Goal: Find specific page/section: Find specific page/section

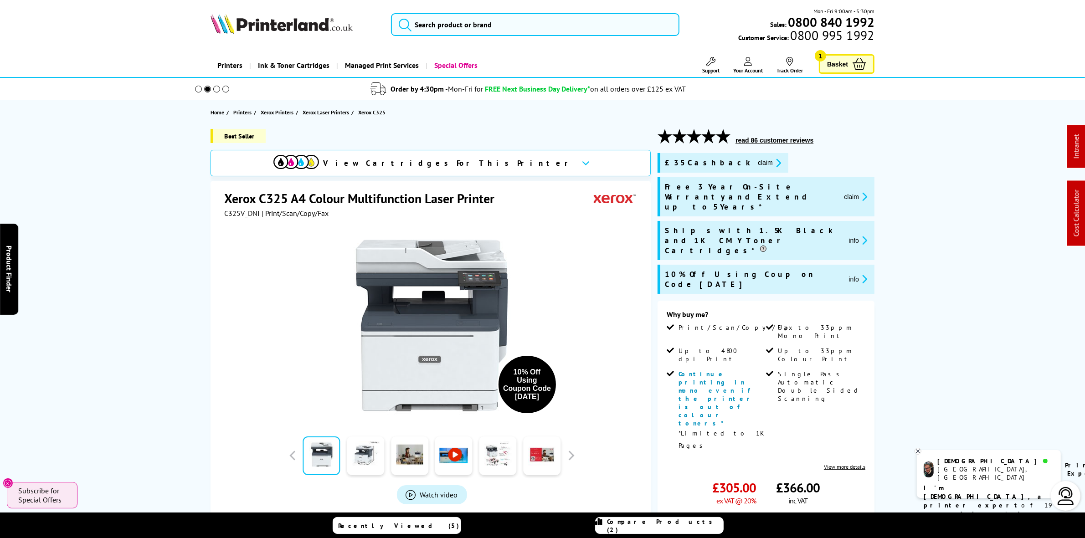
click at [755, 165] on button "claim" at bounding box center [769, 163] width 29 height 10
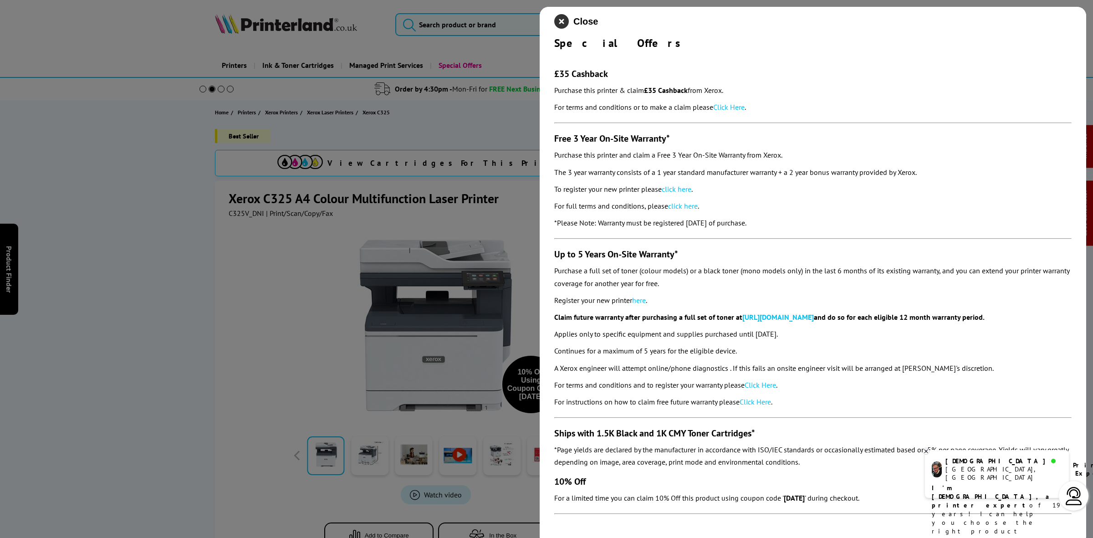
click at [560, 18] on icon "close modal" at bounding box center [561, 21] width 15 height 15
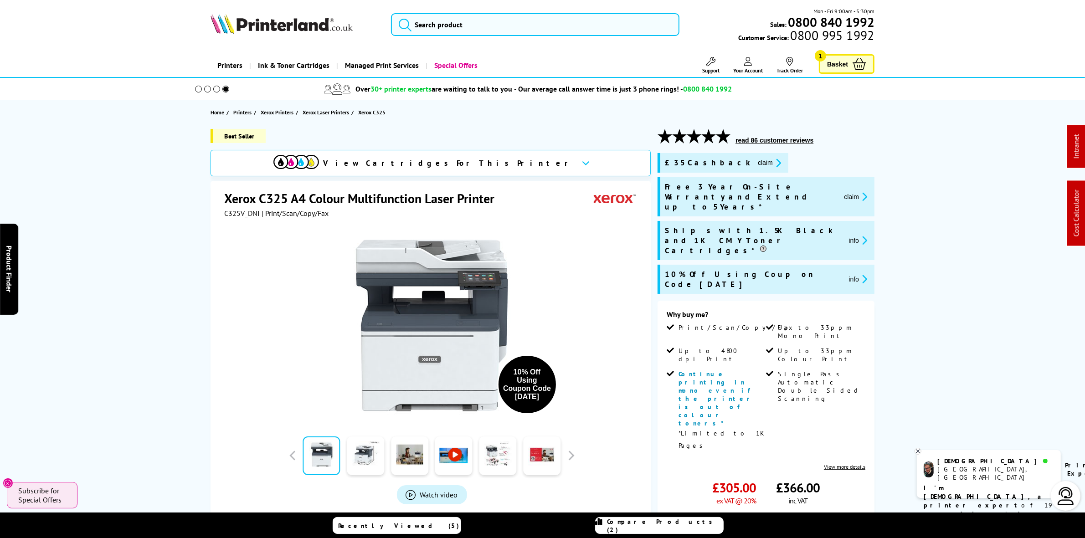
click at [755, 163] on button "claim" at bounding box center [769, 163] width 29 height 10
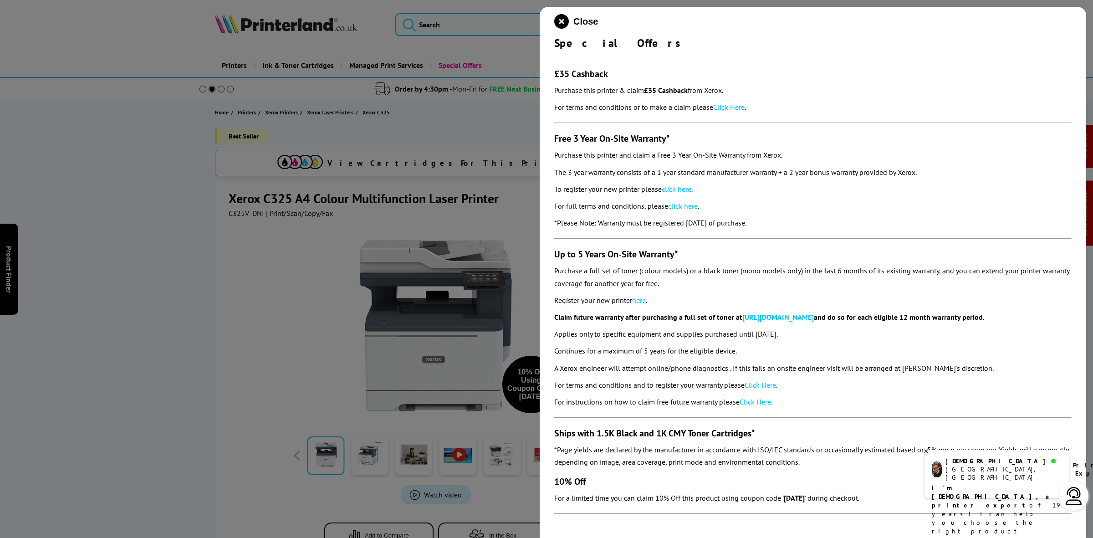
click at [732, 106] on link "Click Here" at bounding box center [728, 106] width 31 height 9
click at [558, 23] on icon "close modal" at bounding box center [561, 21] width 15 height 15
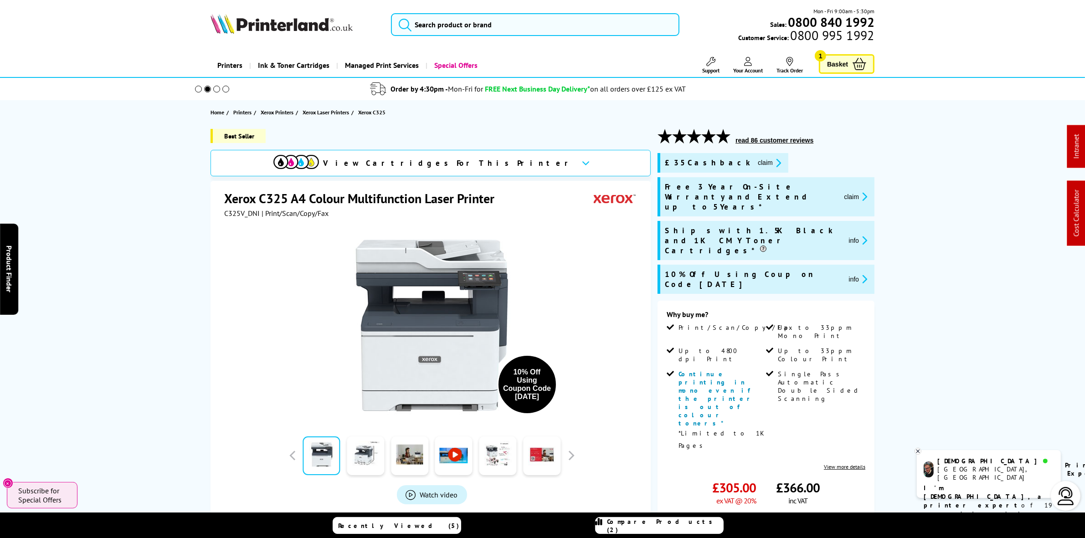
click at [755, 159] on button "claim" at bounding box center [769, 163] width 29 height 10
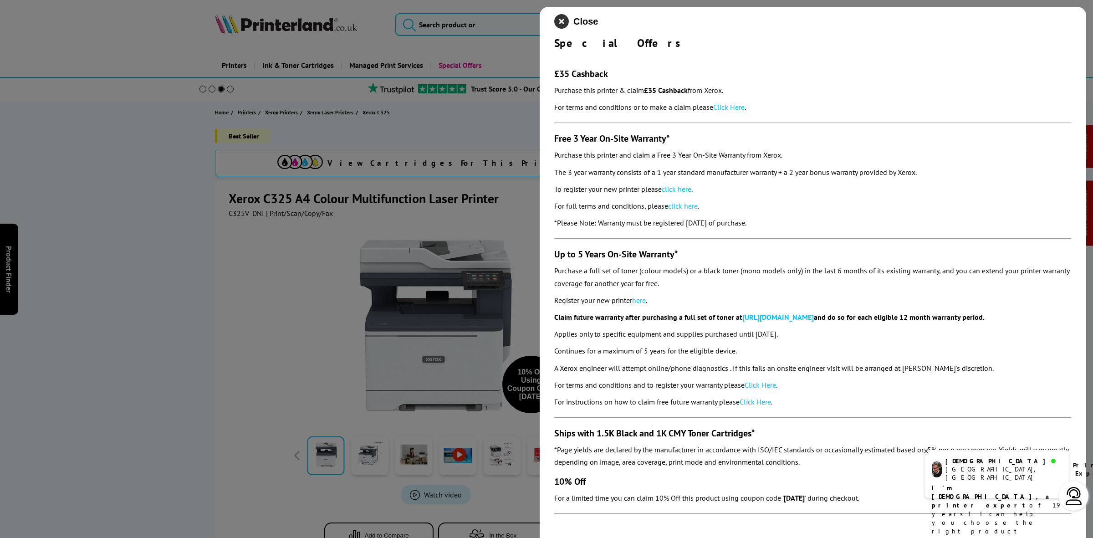
click at [559, 19] on icon "close modal" at bounding box center [561, 21] width 15 height 15
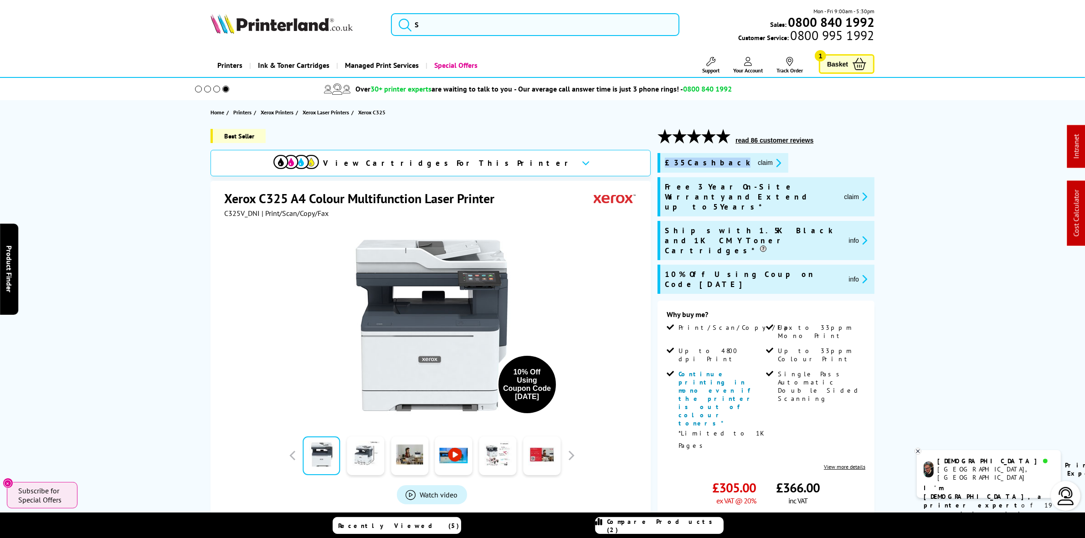
drag, startPoint x: 665, startPoint y: 164, endPoint x: 708, endPoint y: 167, distance: 43.4
click at [708, 167] on span "£35 Cashback" at bounding box center [708, 163] width 86 height 10
click at [755, 162] on button "claim" at bounding box center [769, 163] width 29 height 10
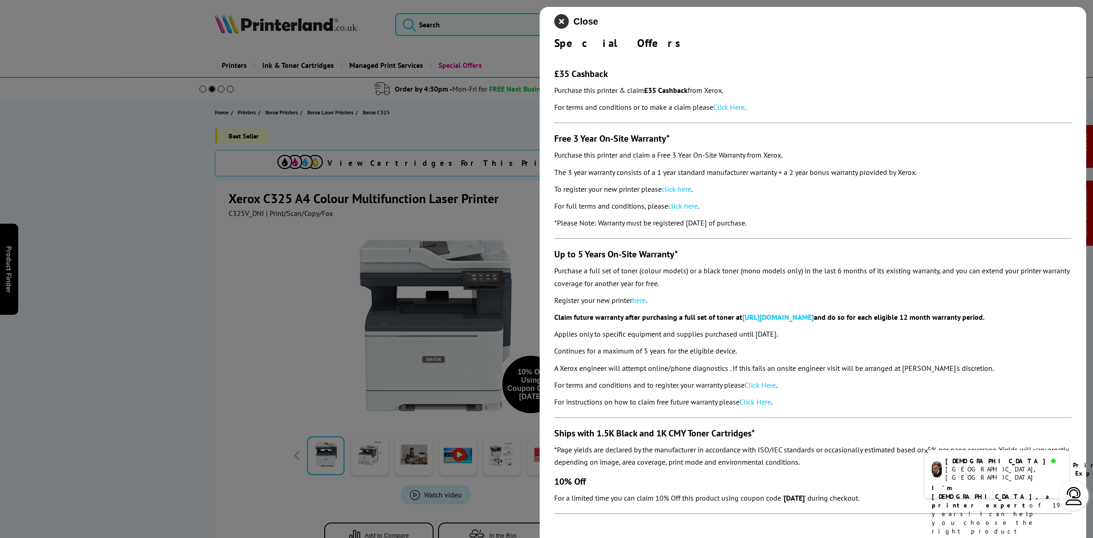
click at [563, 21] on icon "close modal" at bounding box center [561, 21] width 15 height 15
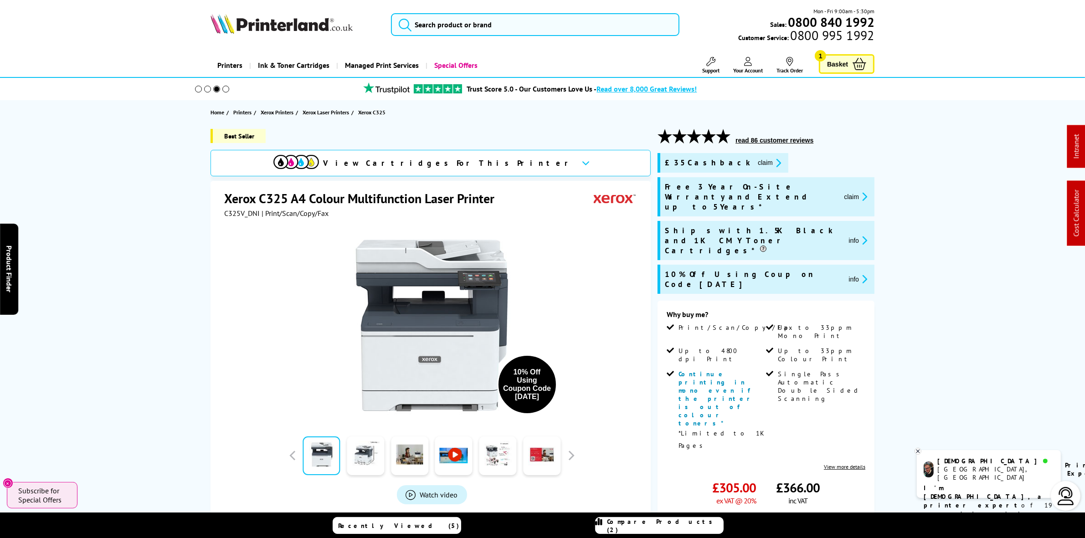
click at [890, 162] on div "Best Seller View Cartridges For This Printer Xerox C325 A4 Colour Multifunction…" at bounding box center [542, 434] width 729 height 611
click at [846, 191] on button "claim" at bounding box center [855, 196] width 29 height 10
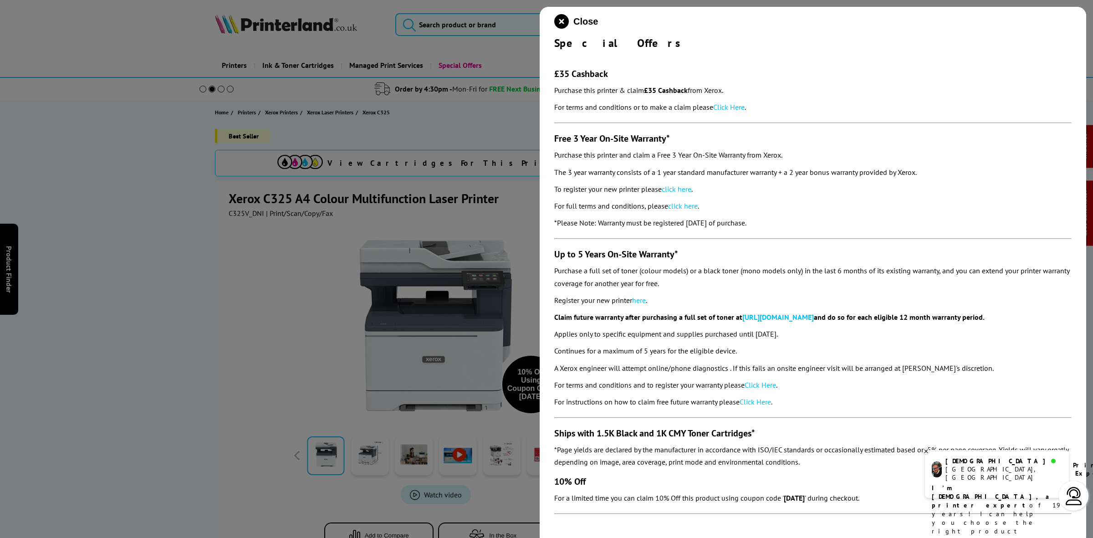
click at [556, 15] on icon "close modal" at bounding box center [561, 21] width 15 height 15
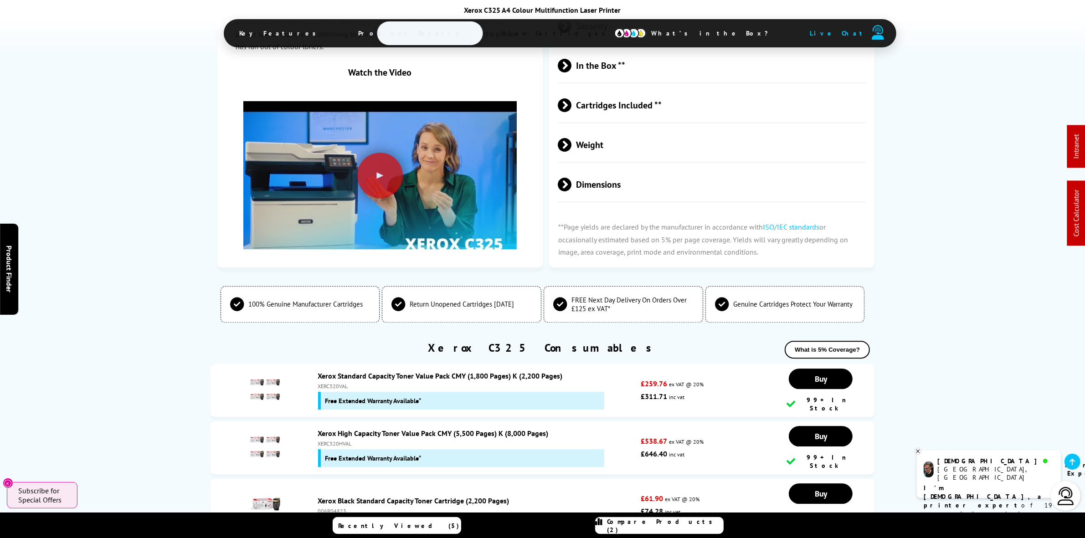
scroll to position [2904, 0]
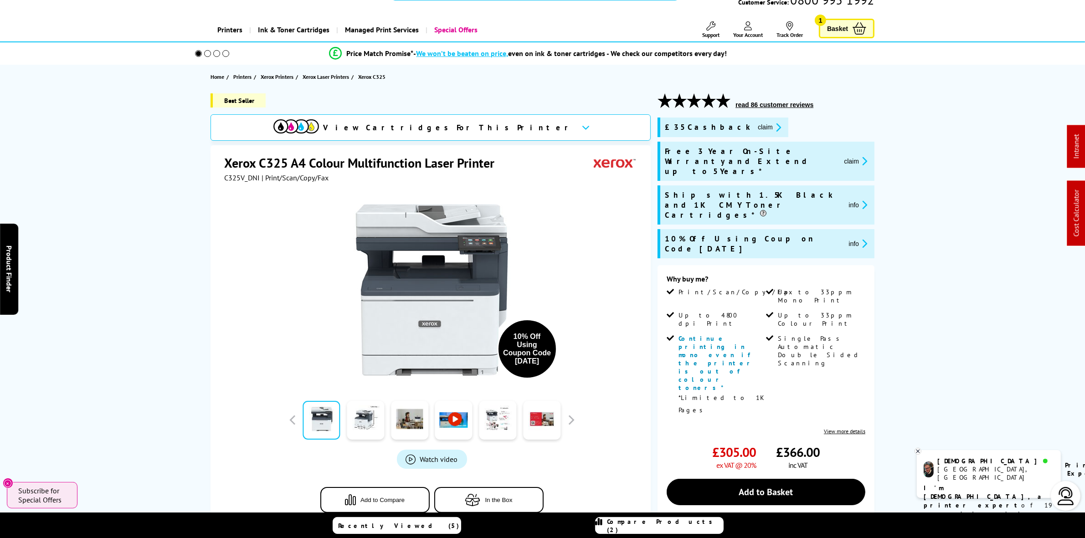
scroll to position [0, 0]
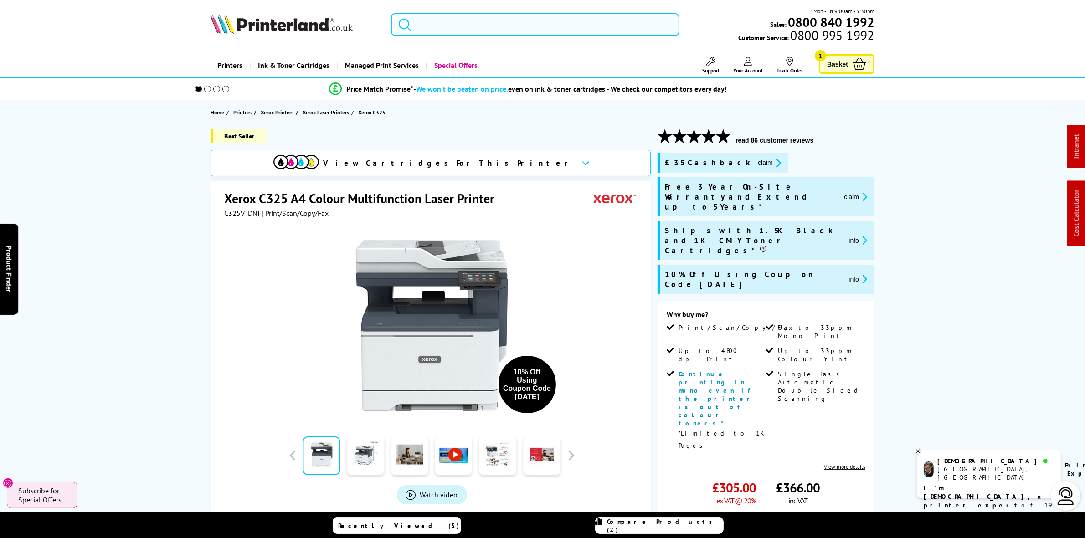
click at [448, 22] on input "search" at bounding box center [535, 24] width 288 height 23
paste input "5550C008"
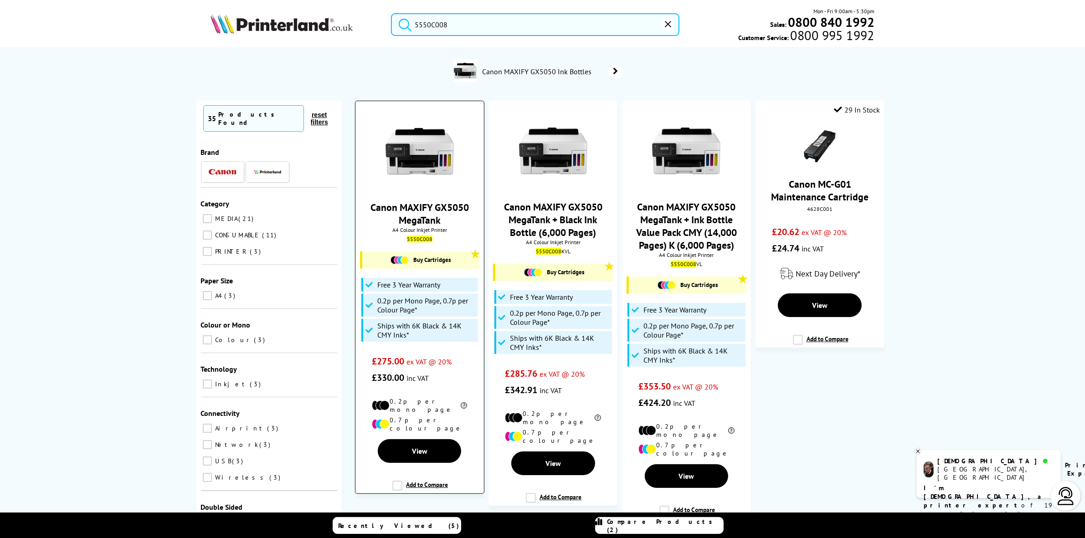
type input "5550C008"
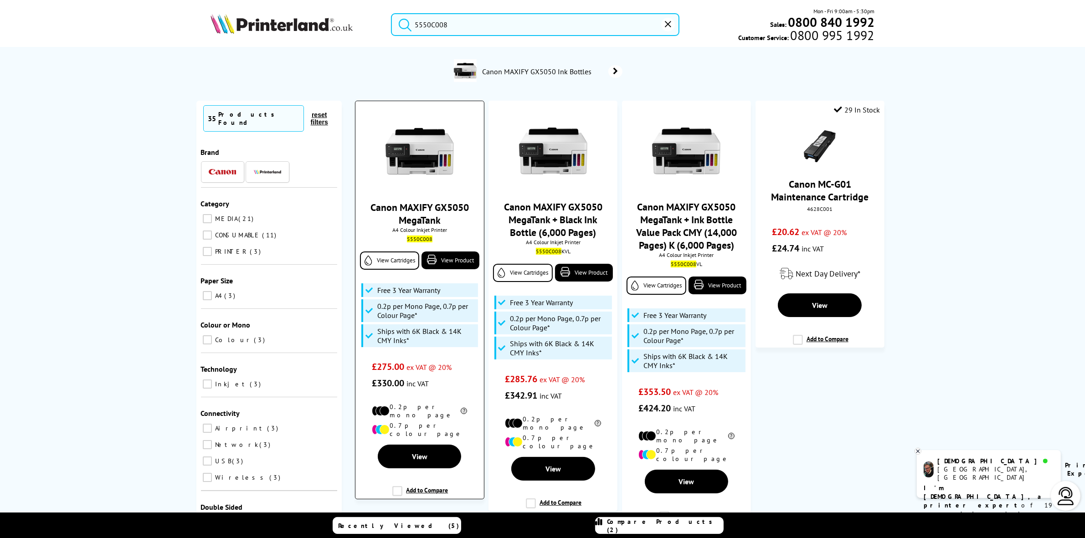
click at [434, 165] on img at bounding box center [419, 151] width 68 height 68
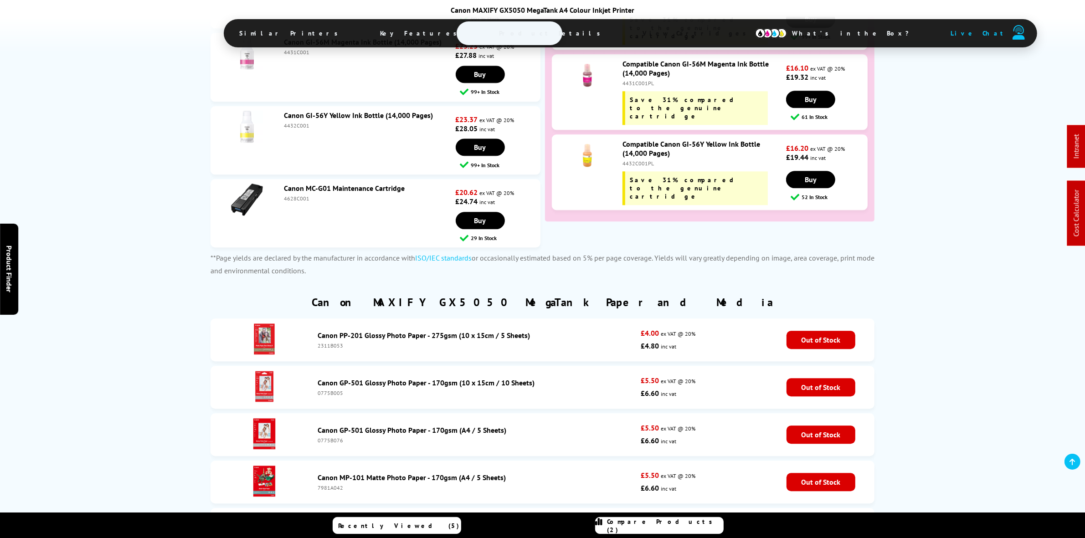
scroll to position [2334, 0]
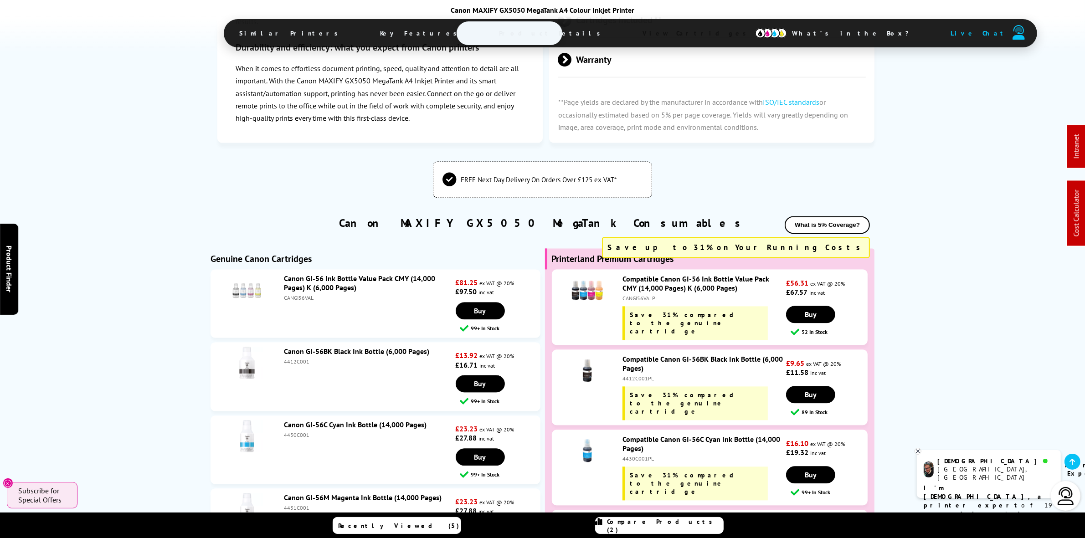
click at [297, 358] on div "4412C001" at bounding box center [368, 361] width 169 height 7
copy div "4412C001"
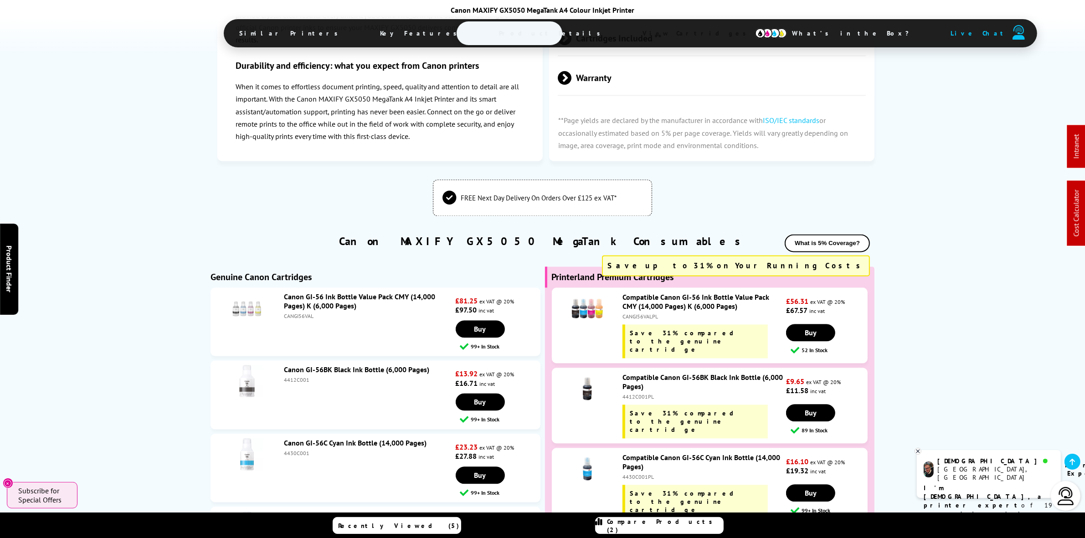
scroll to position [2164, 0]
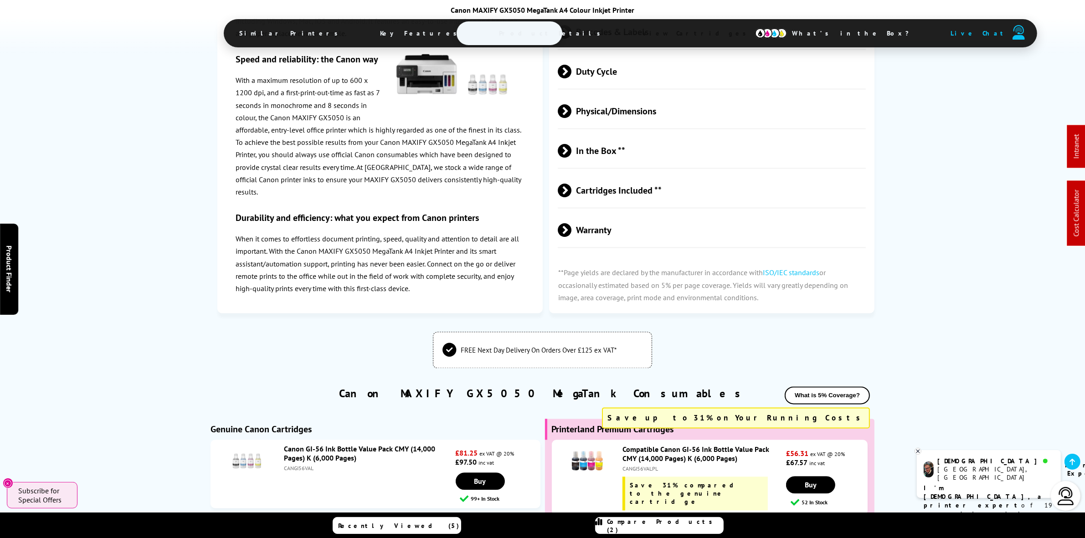
click at [301, 465] on div "CANGI56VAL" at bounding box center [368, 468] width 169 height 7
copy div "CANGI56VAL"
click at [303, 465] on div "CANGI56VAL" at bounding box center [368, 468] width 169 height 7
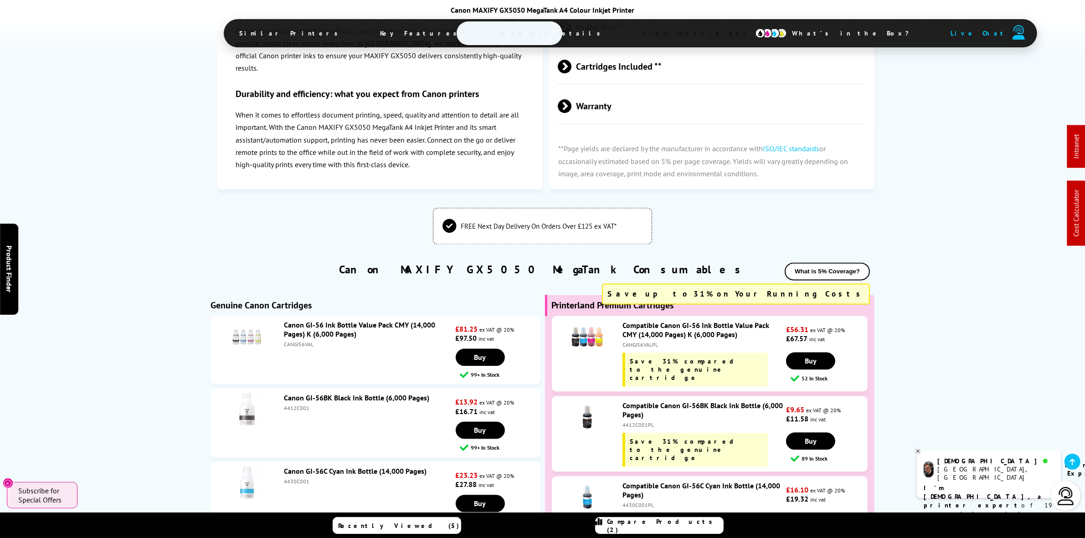
scroll to position [2050, 0]
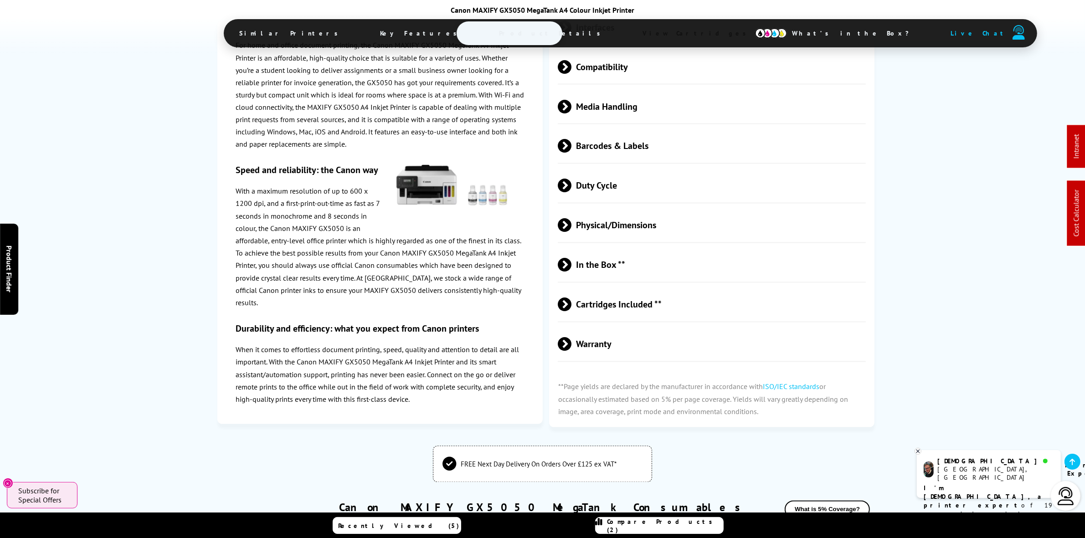
click at [641, 208] on span "Physical/Dimensions" at bounding box center [712, 225] width 308 height 34
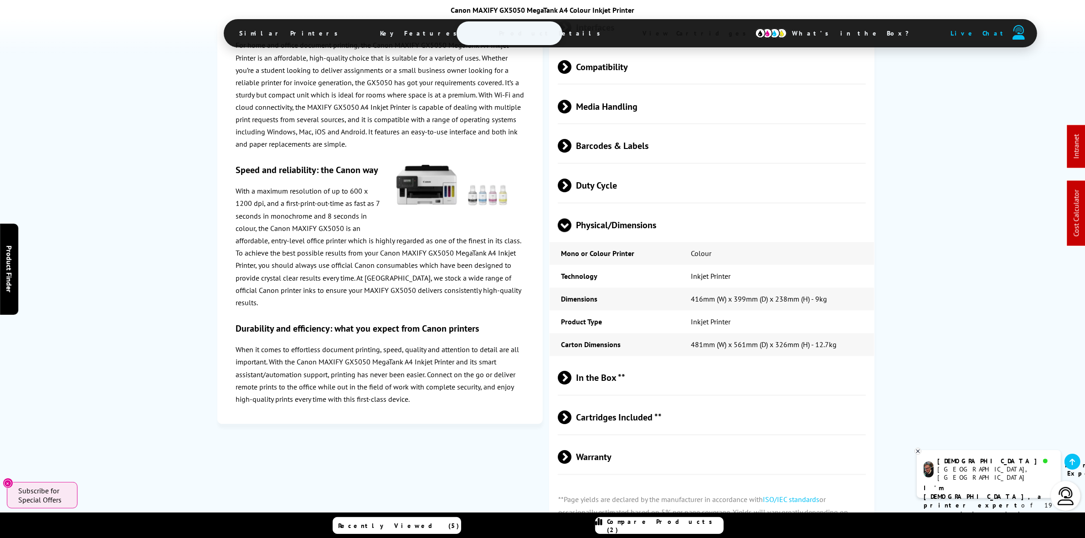
click at [641, 208] on span "Physical/Dimensions" at bounding box center [712, 225] width 308 height 34
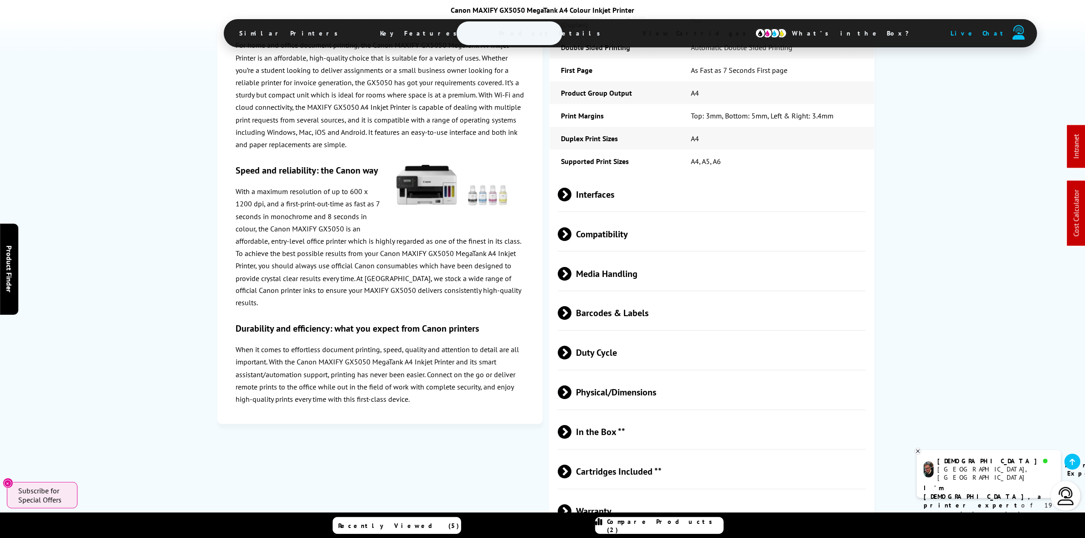
scroll to position [1765, 0]
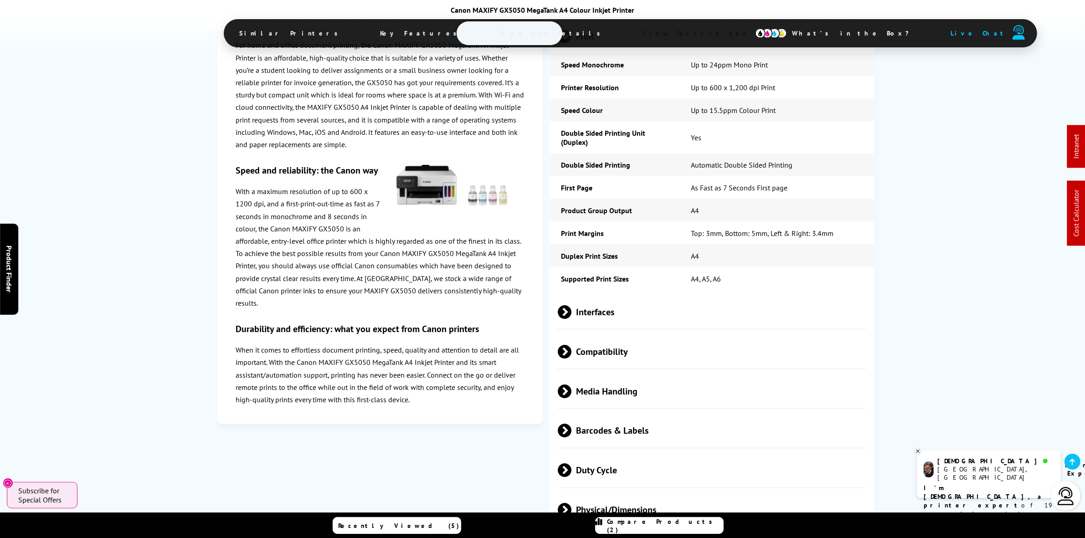
click at [641, 374] on span "Media Handling" at bounding box center [712, 391] width 308 height 34
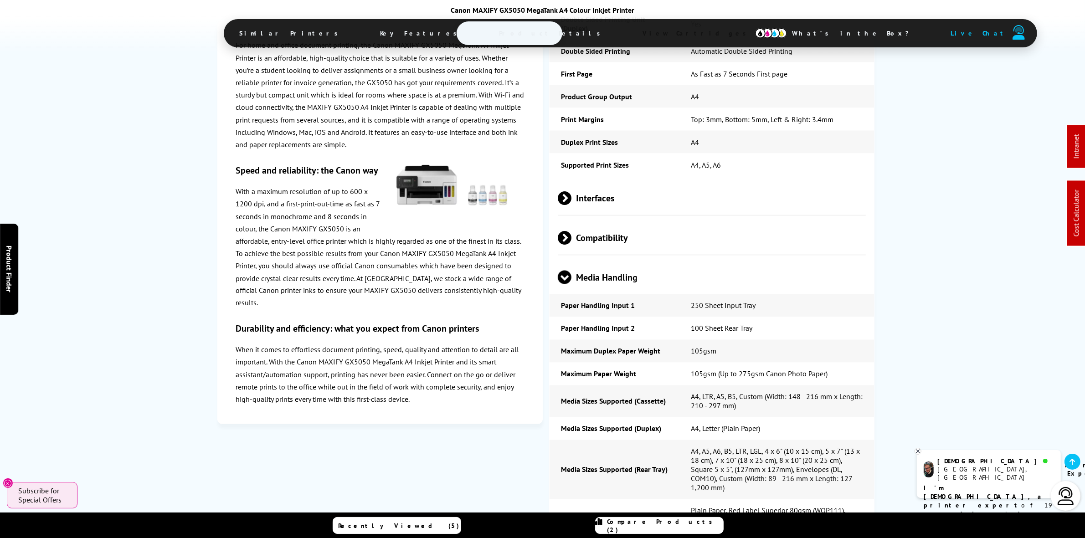
scroll to position [1822, 0]
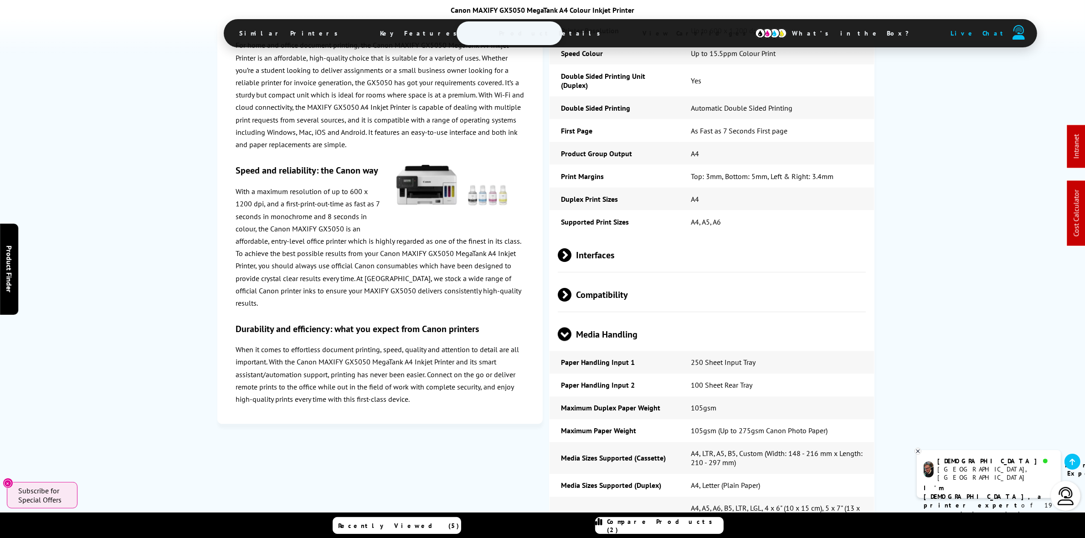
click at [634, 317] on span "Media Handling" at bounding box center [712, 334] width 308 height 34
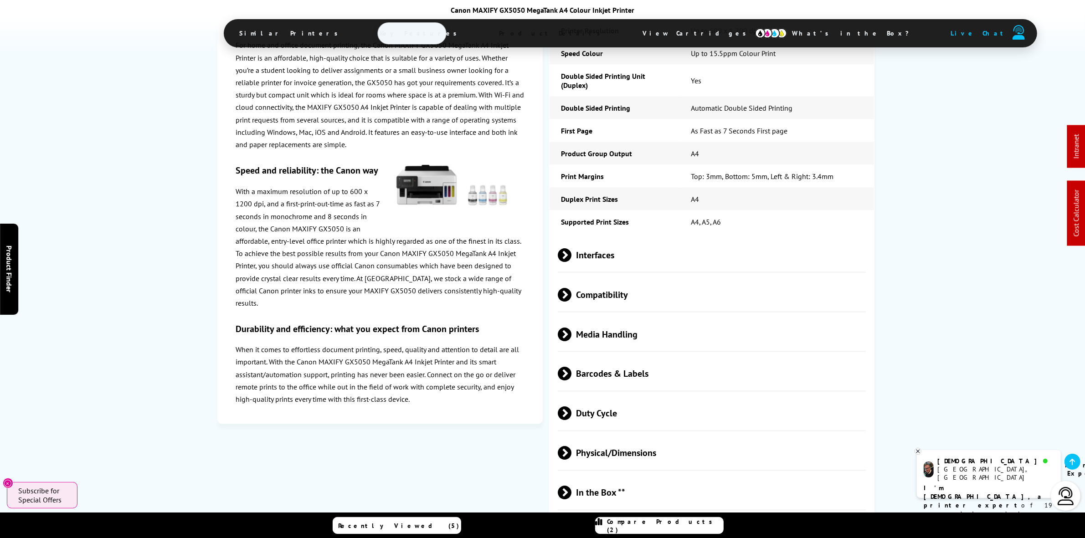
click at [653, 317] on span "Media Handling" at bounding box center [712, 334] width 308 height 34
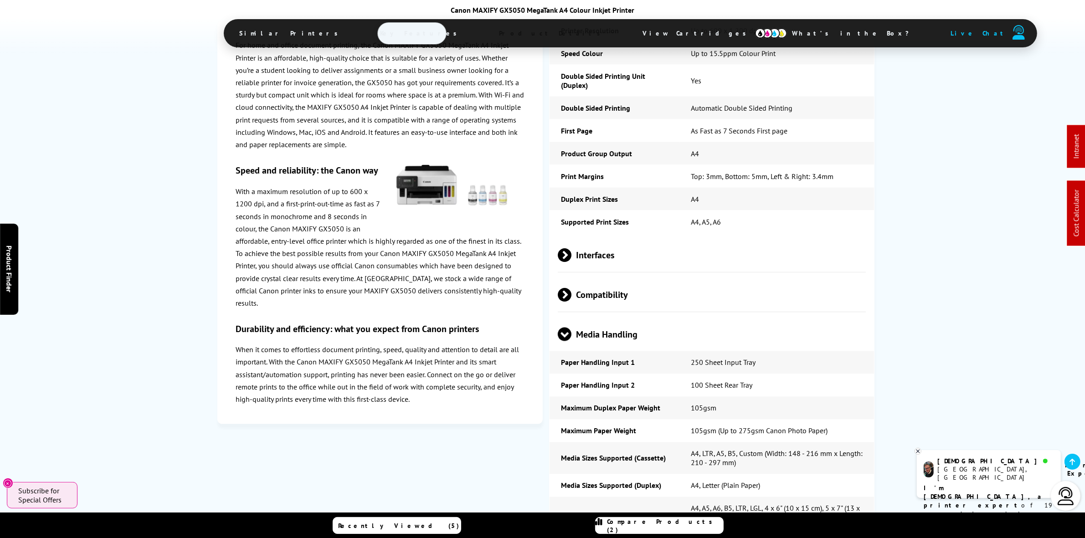
click at [653, 317] on span "Media Handling" at bounding box center [712, 334] width 308 height 34
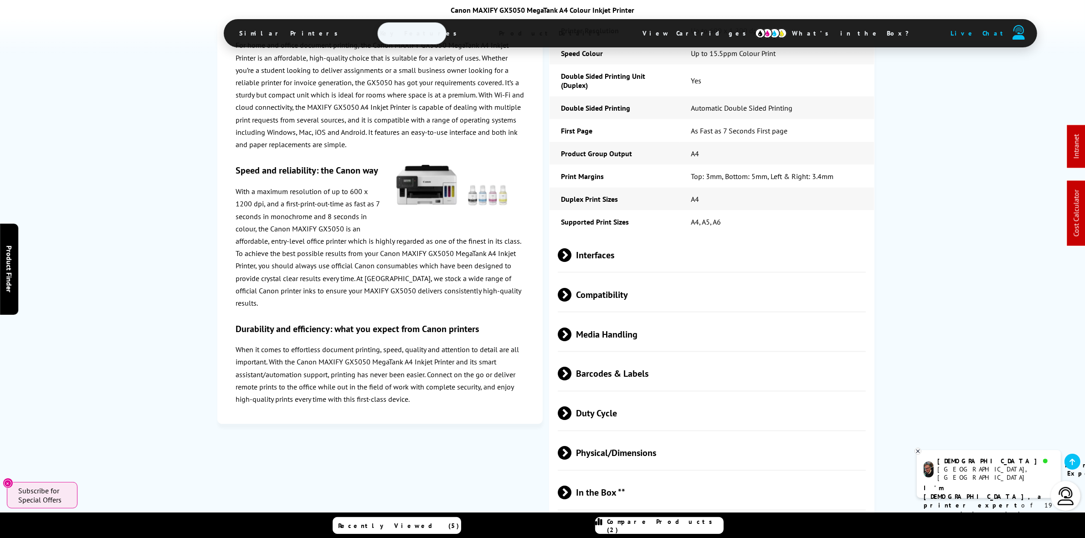
click at [653, 317] on span "Media Handling" at bounding box center [712, 334] width 308 height 34
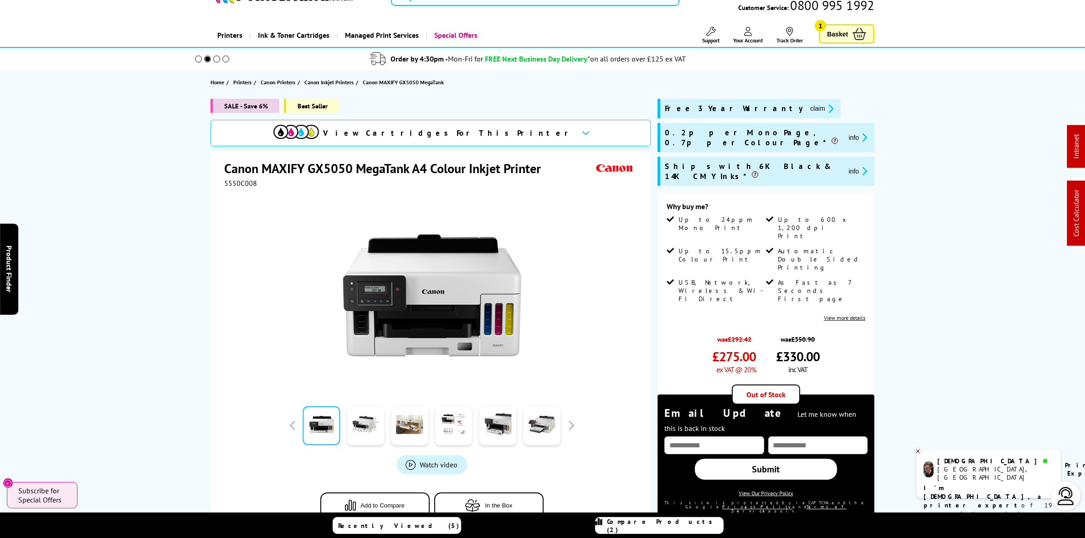
scroll to position [0, 0]
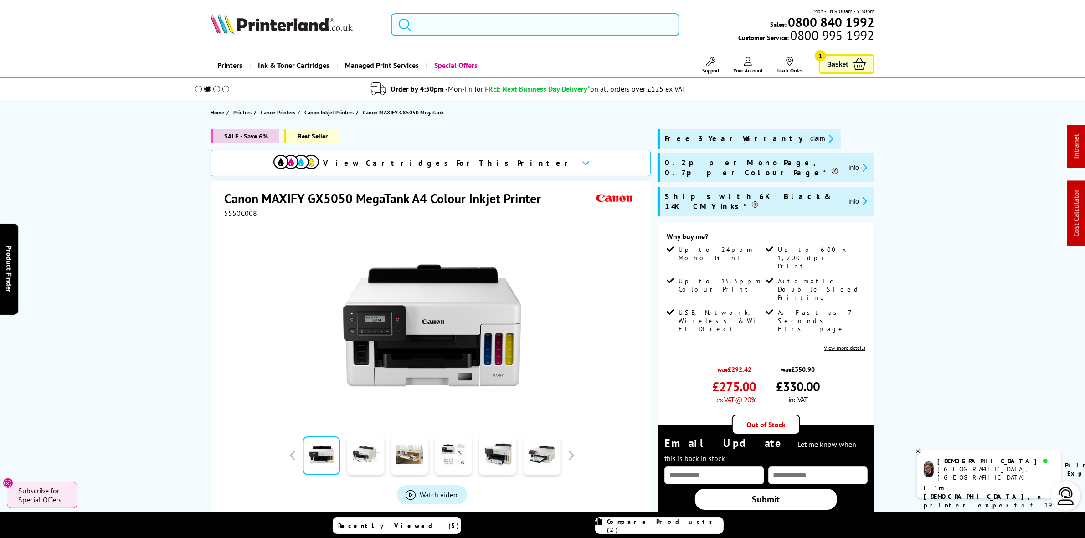
click at [493, 30] on input "search" at bounding box center [535, 24] width 288 height 23
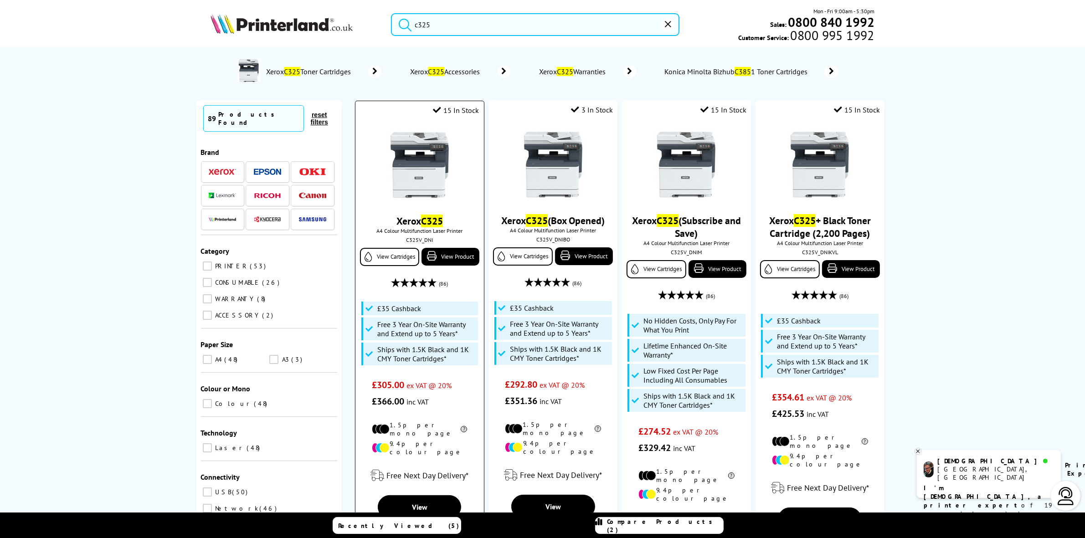
type input "c325"
click at [414, 136] on img at bounding box center [419, 165] width 68 height 68
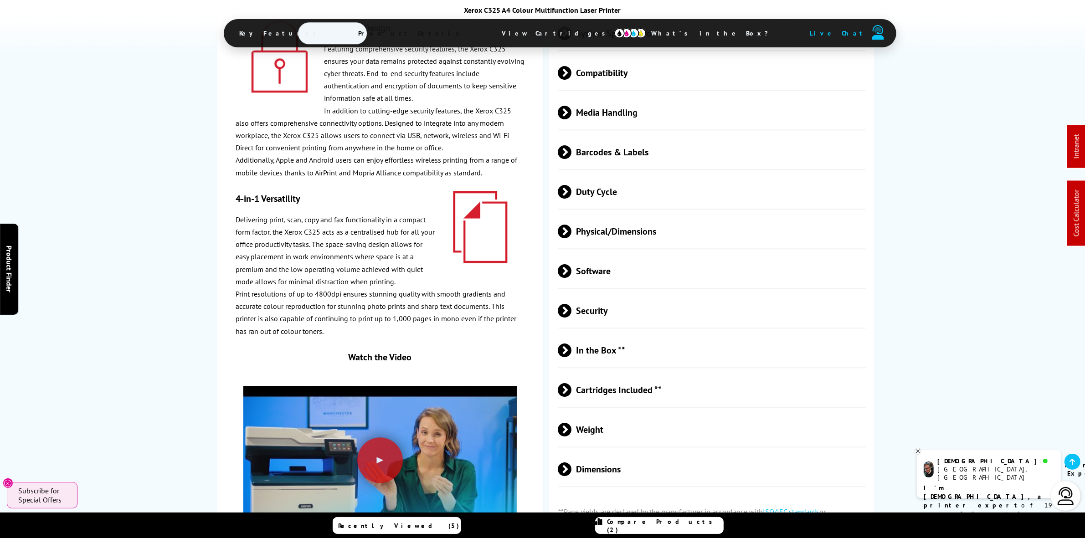
scroll to position [3075, 0]
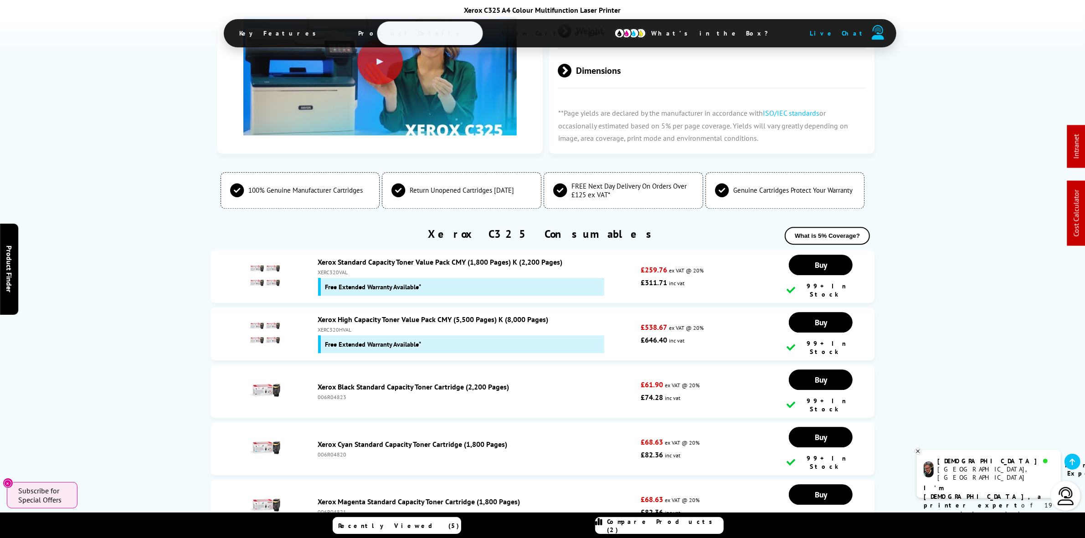
click at [330, 326] on div "XERC320HVAL" at bounding box center [477, 329] width 318 height 7
click at [333, 326] on div "XERC320HVAL" at bounding box center [477, 329] width 318 height 7
copy div "XERC320HVAL"
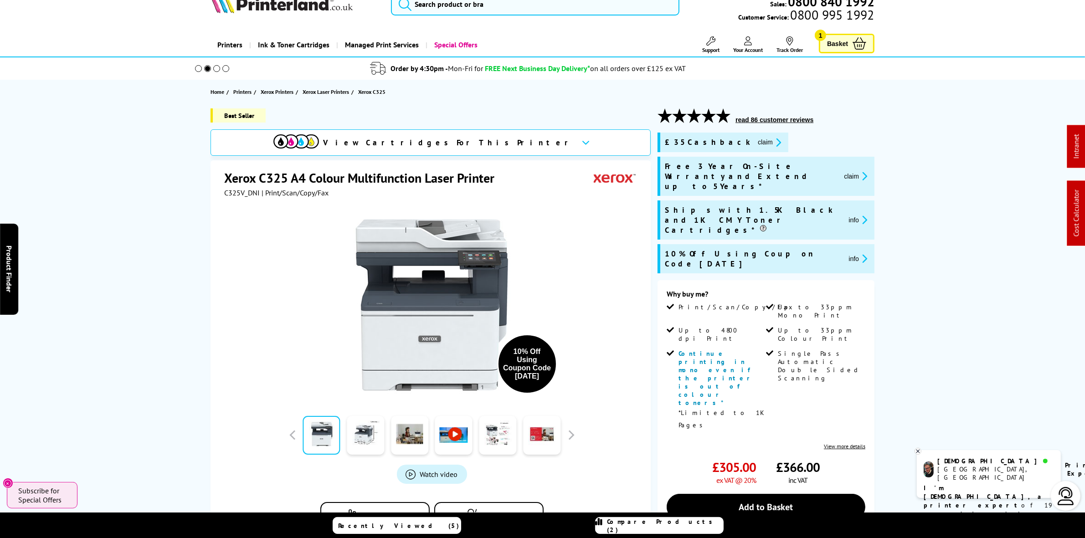
scroll to position [0, 0]
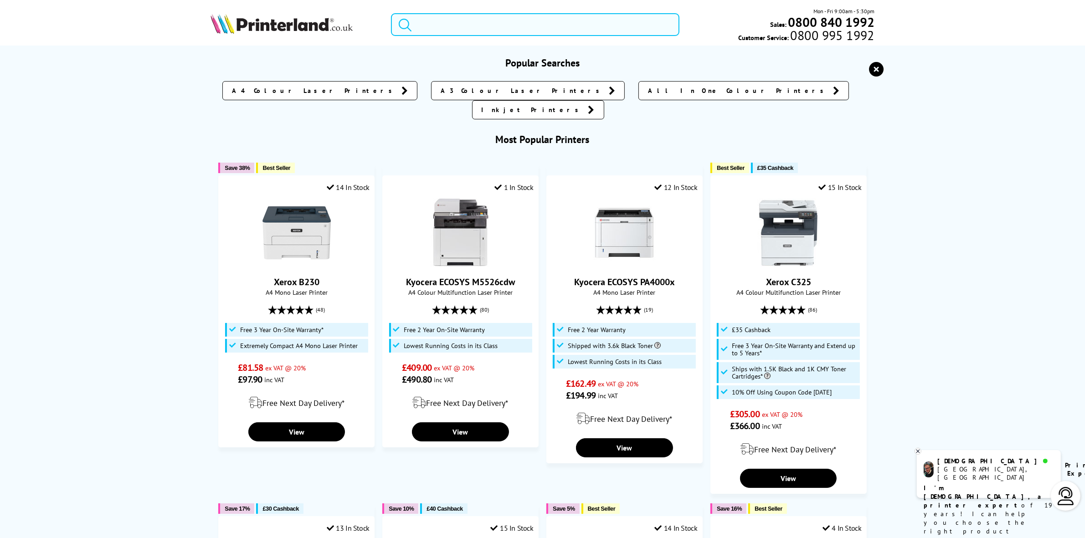
click at [461, 24] on input "search" at bounding box center [535, 24] width 288 height 23
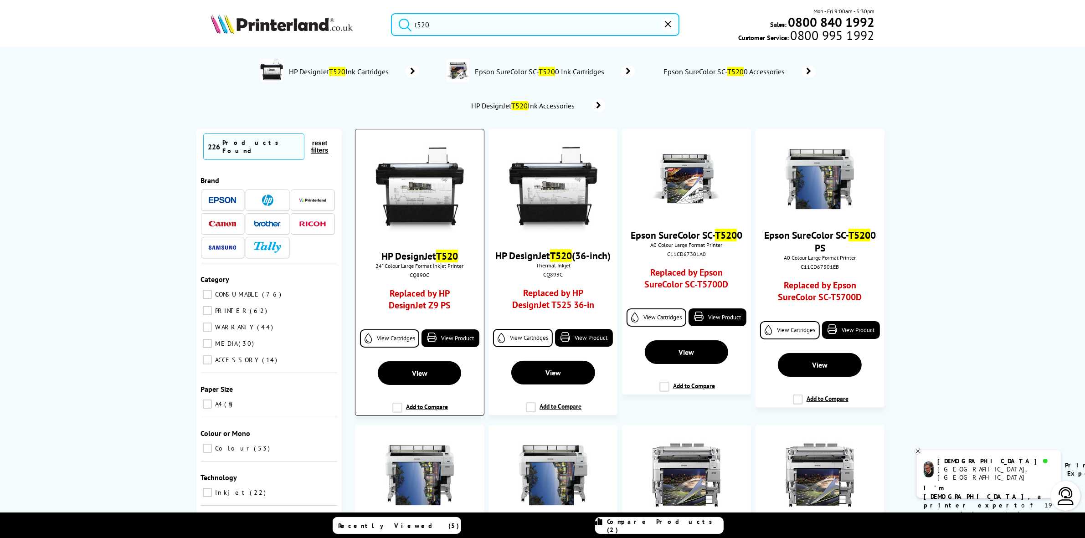
type input "t520"
click at [417, 194] on img at bounding box center [419, 189] width 89 height 89
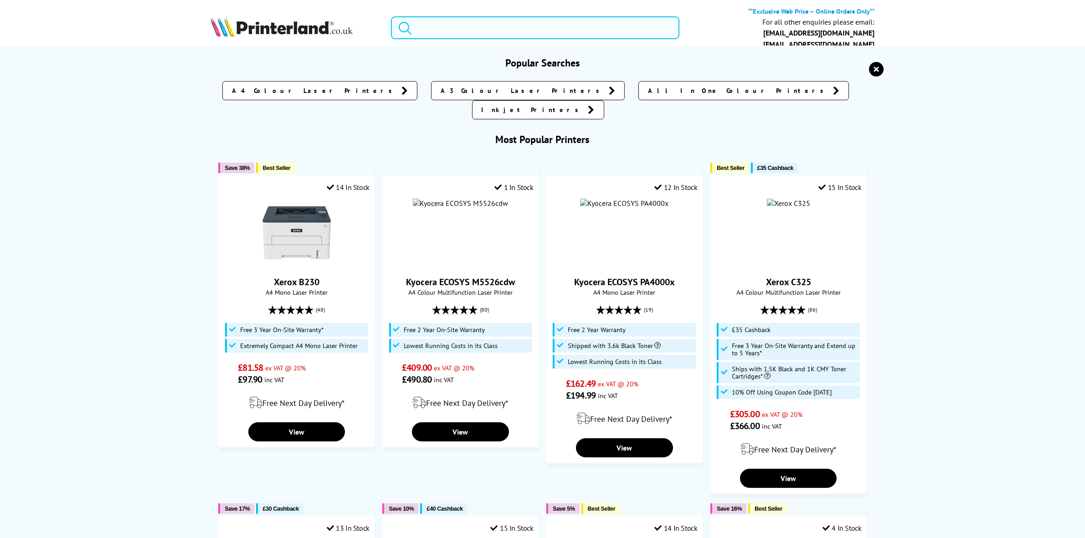
click at [451, 16] on input "search" at bounding box center [535, 27] width 288 height 23
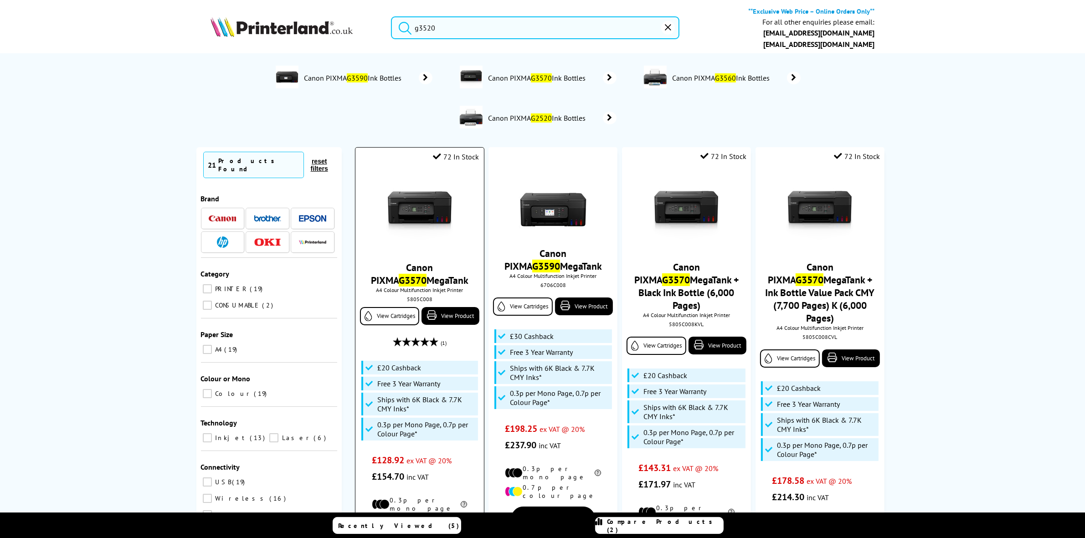
type input "g3520"
click at [421, 194] on img at bounding box center [419, 211] width 68 height 68
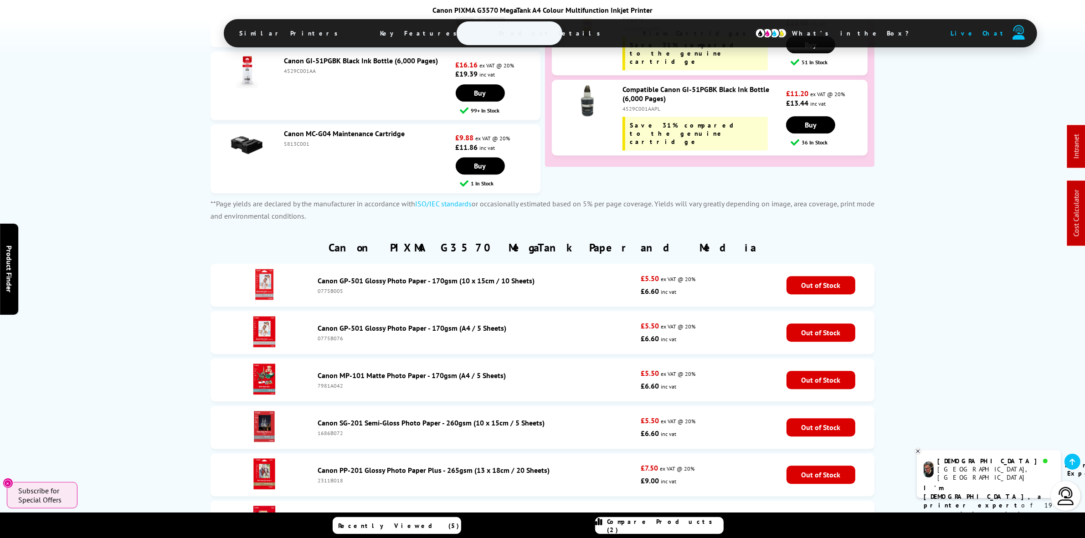
scroll to position [2572, 0]
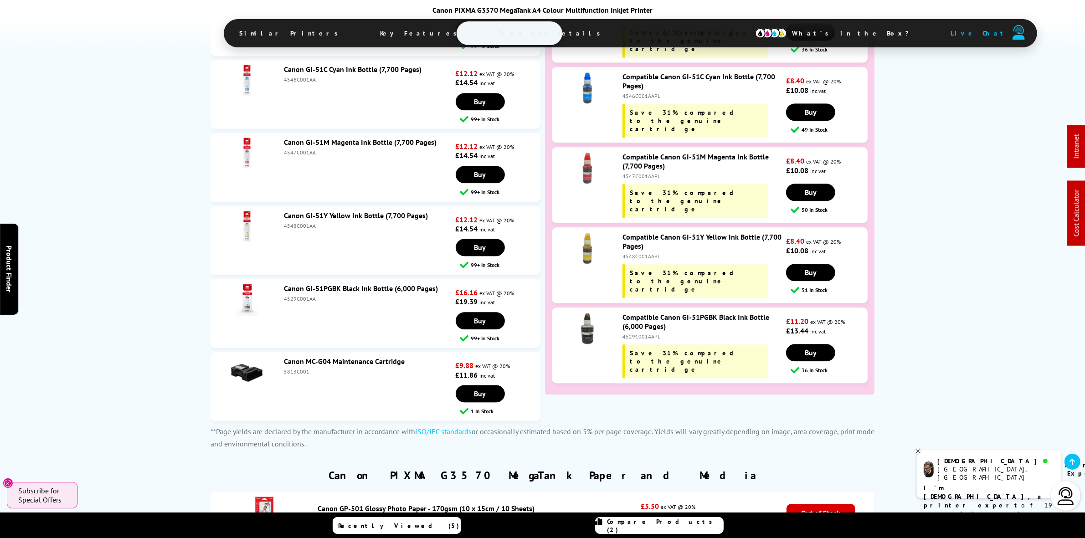
click at [312, 357] on link "Canon MC-G04 Maintenance Cartridge" at bounding box center [344, 361] width 121 height 9
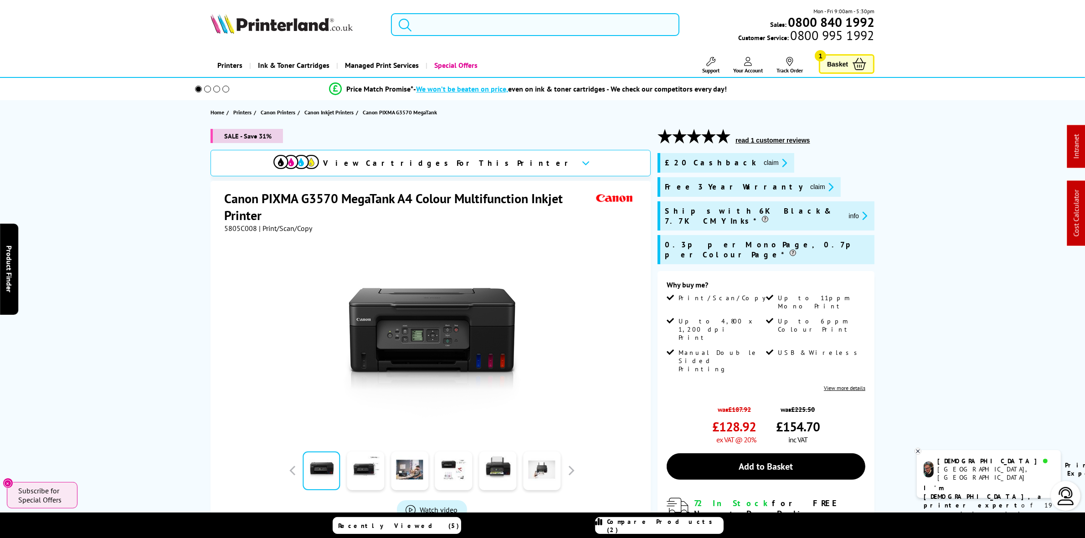
click at [507, 26] on input "search" at bounding box center [535, 24] width 288 height 23
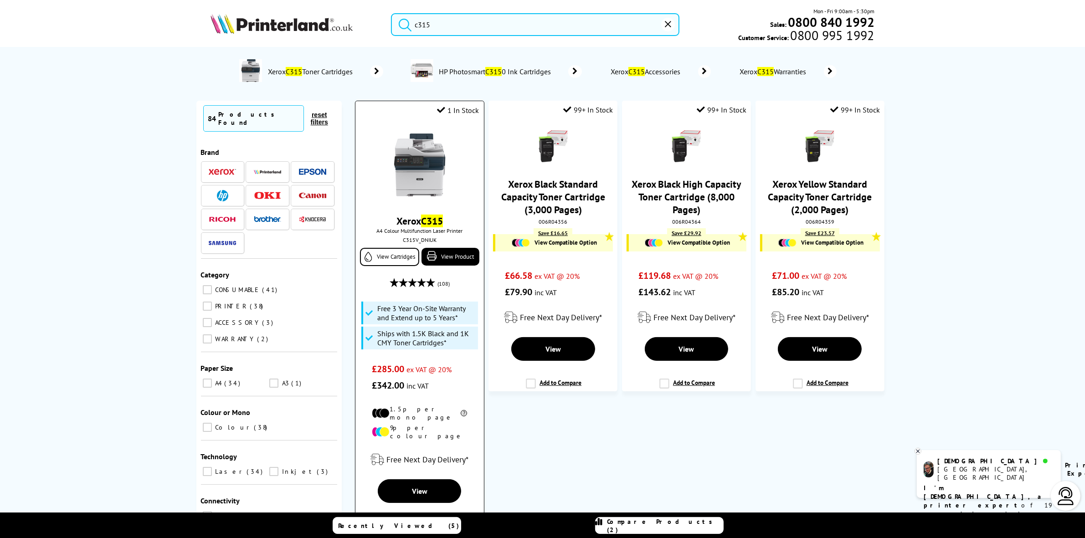
type input "c315"
click at [420, 162] on img at bounding box center [419, 165] width 68 height 68
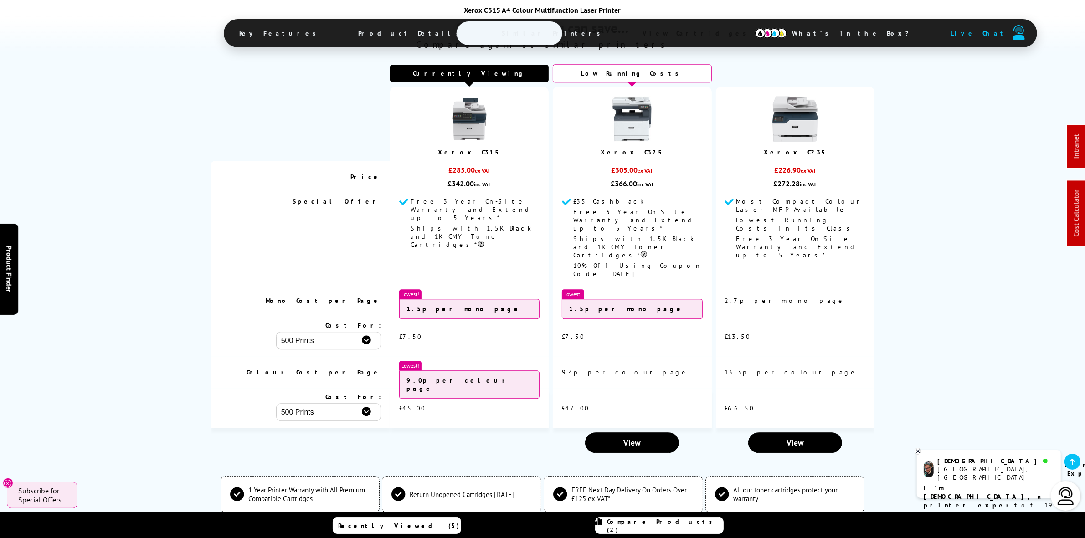
scroll to position [3132, 0]
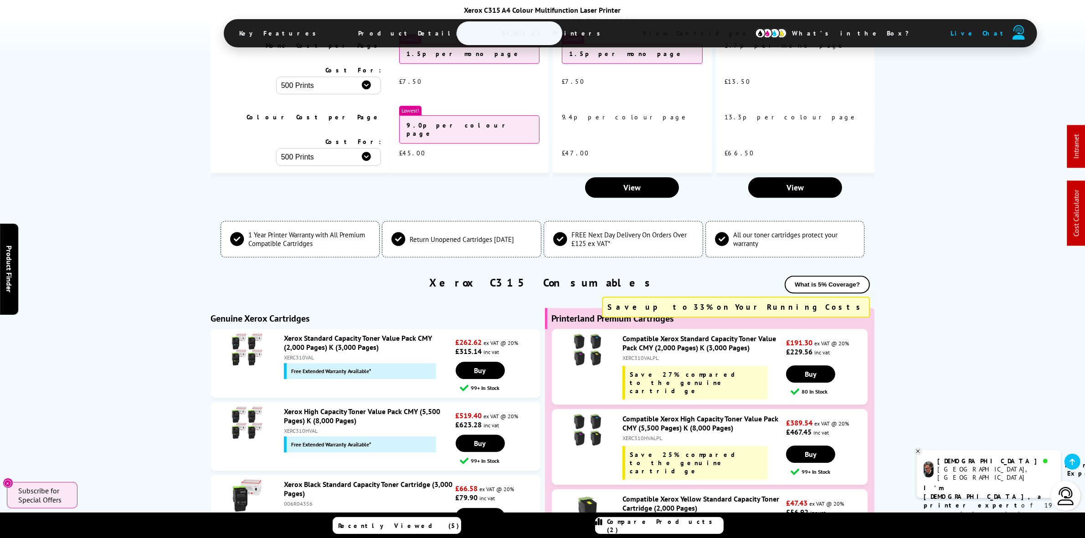
click at [306, 427] on div "XERC310HVAL" at bounding box center [368, 430] width 169 height 7
copy div "XERC310HVAL"
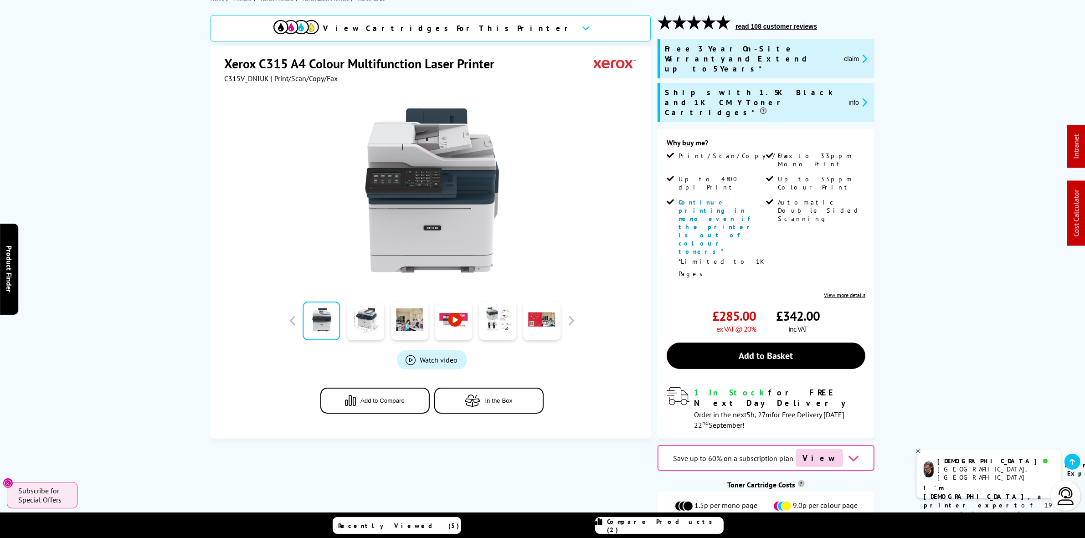
scroll to position [0, 0]
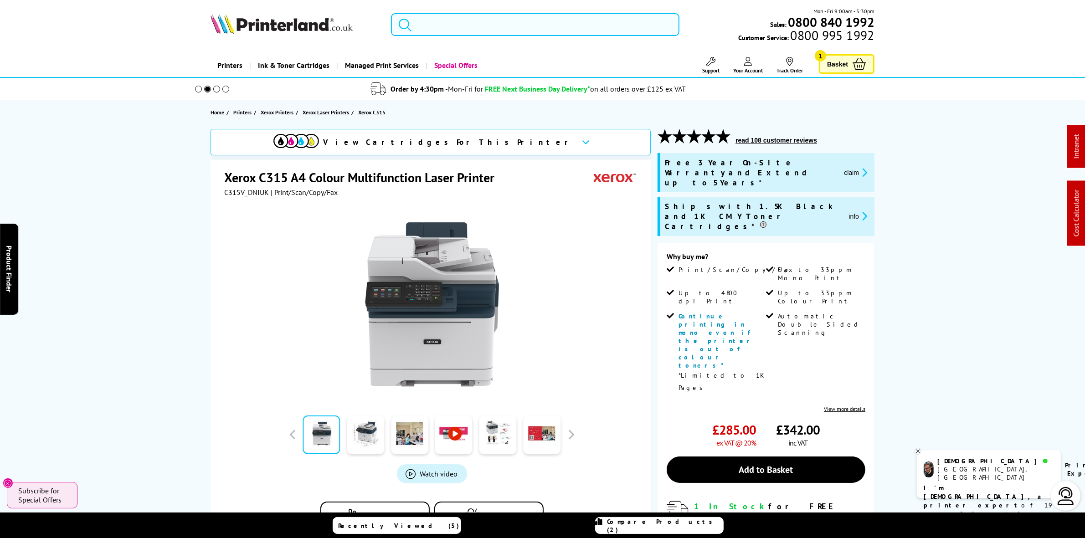
click at [472, 17] on input "search" at bounding box center [535, 24] width 288 height 23
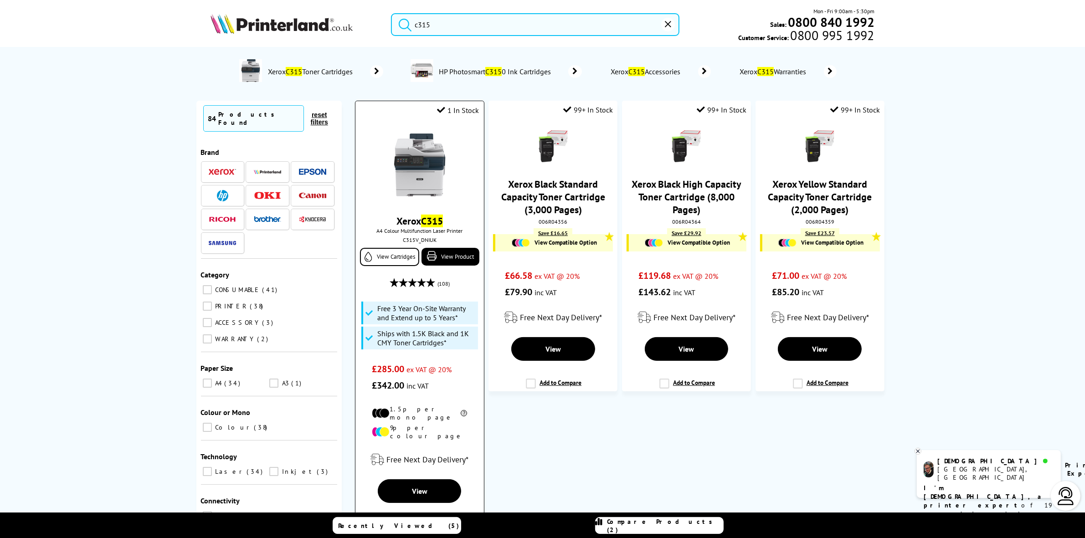
type input "c315"
click at [394, 145] on img at bounding box center [419, 165] width 68 height 68
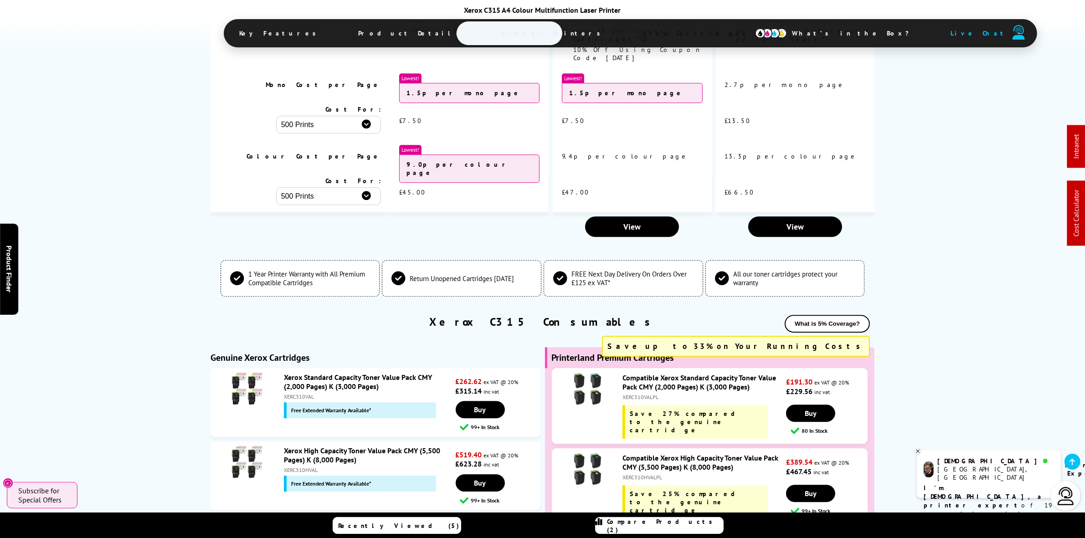
scroll to position [3132, 0]
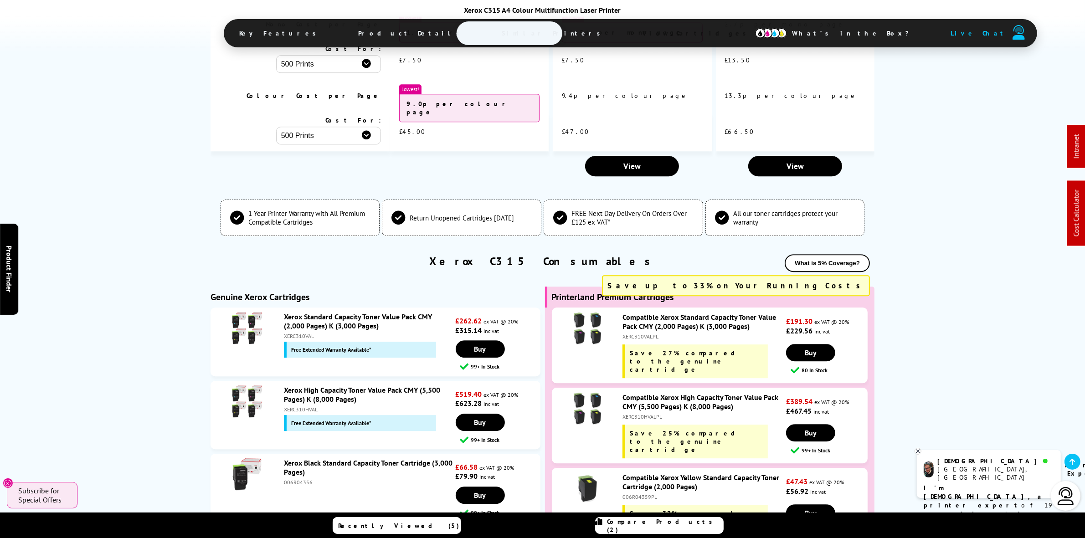
click at [308, 406] on div "XERC310HVAL" at bounding box center [368, 409] width 169 height 7
copy div "XERC310HVAL"
click at [297, 406] on div "XERC310HVAL" at bounding box center [368, 409] width 169 height 7
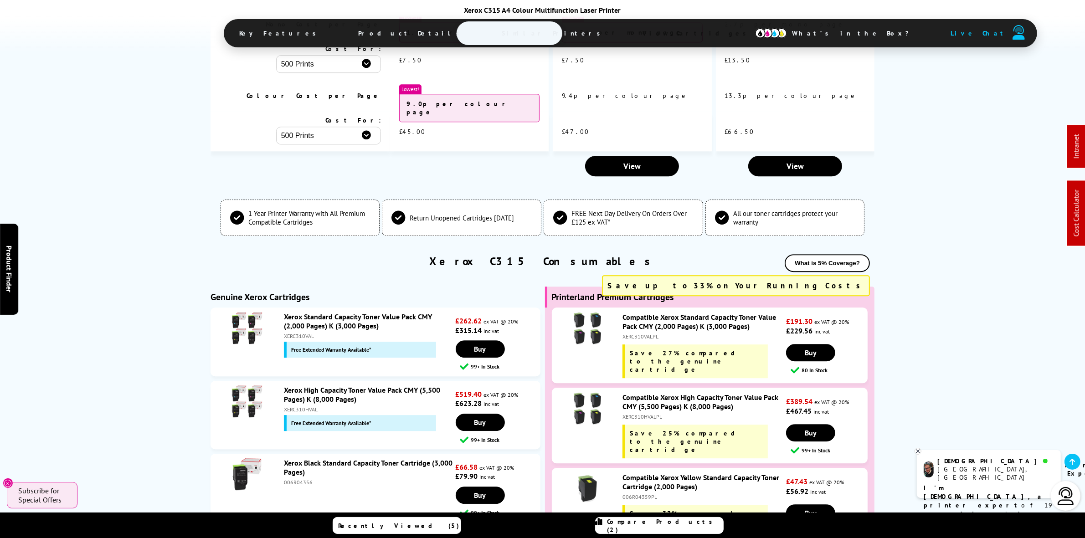
click at [650, 413] on div "XERC310HVALPL" at bounding box center [702, 416] width 161 height 7
copy div "XERC310HVALPL"
click at [639, 413] on div "XERC310HVALPL" at bounding box center [702, 416] width 161 height 7
click at [636, 393] on div "Compatible Xerox High Capacity Toner Value Pack CMY (5,500 Pages) K (8,000 Page…" at bounding box center [702, 426] width 168 height 66
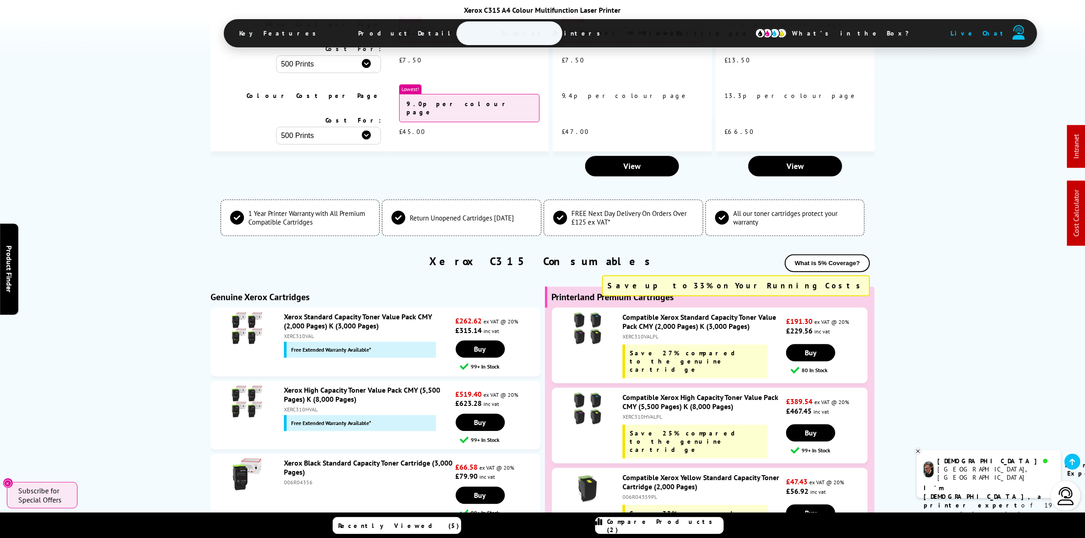
click at [635, 413] on div "XERC310HVALPL" at bounding box center [702, 416] width 161 height 7
copy div "XERC310HVALPL"
